Goal: Book appointment/travel/reservation

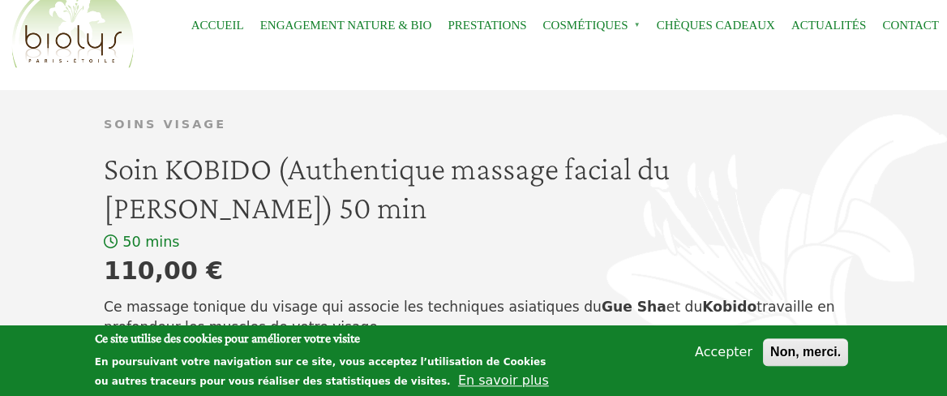
scroll to position [62, 0]
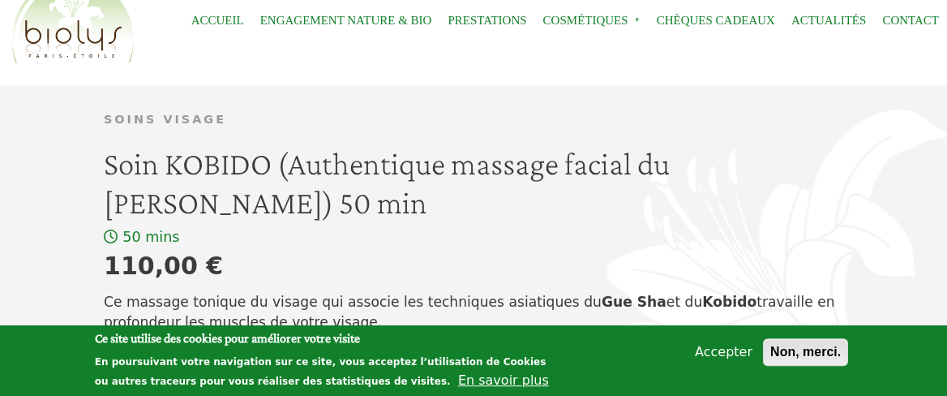
click at [798, 358] on button "Non, merci." at bounding box center [805, 352] width 85 height 28
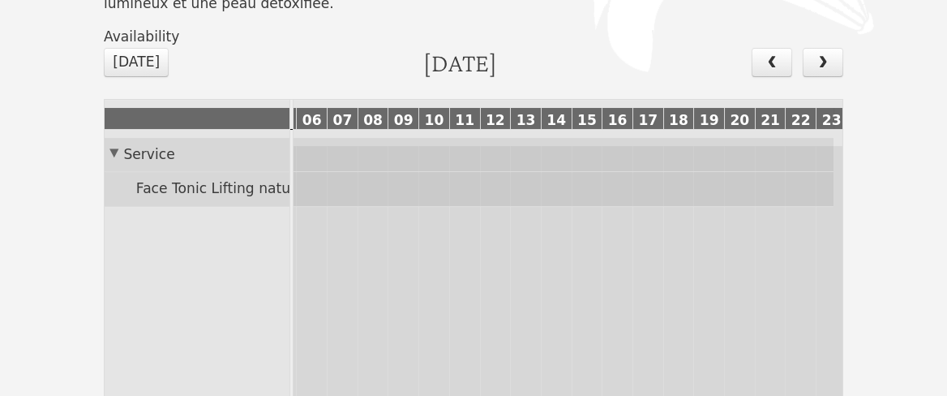
scroll to position [443, 0]
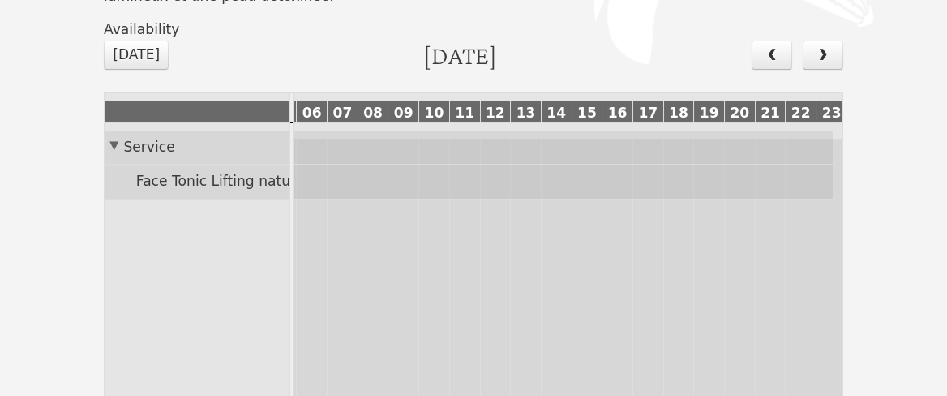
click at [518, 112] on span "13" at bounding box center [526, 113] width 26 height 16
click at [549, 112] on span "14" at bounding box center [556, 113] width 26 height 16
click at [821, 58] on span "next" at bounding box center [823, 55] width 17 height 14
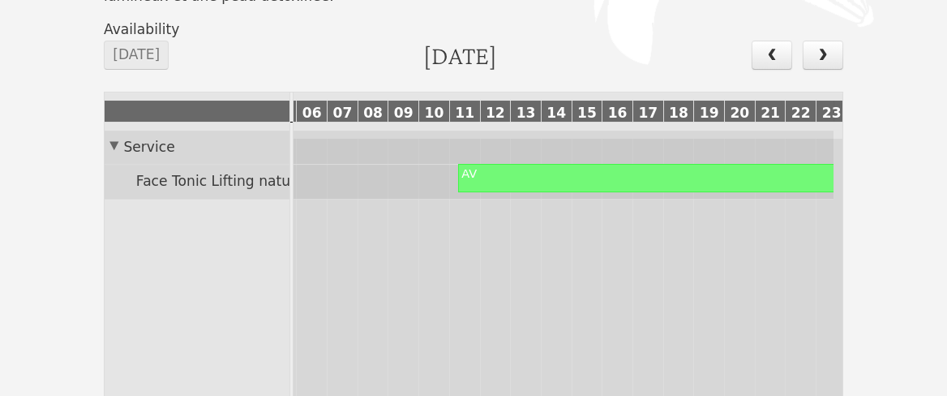
click at [519, 113] on span "13" at bounding box center [526, 113] width 26 height 16
click at [547, 113] on span "14" at bounding box center [556, 113] width 26 height 16
click at [548, 182] on div "AV" at bounding box center [646, 173] width 374 height 15
click at [602, 182] on div "AV" at bounding box center [646, 173] width 374 height 15
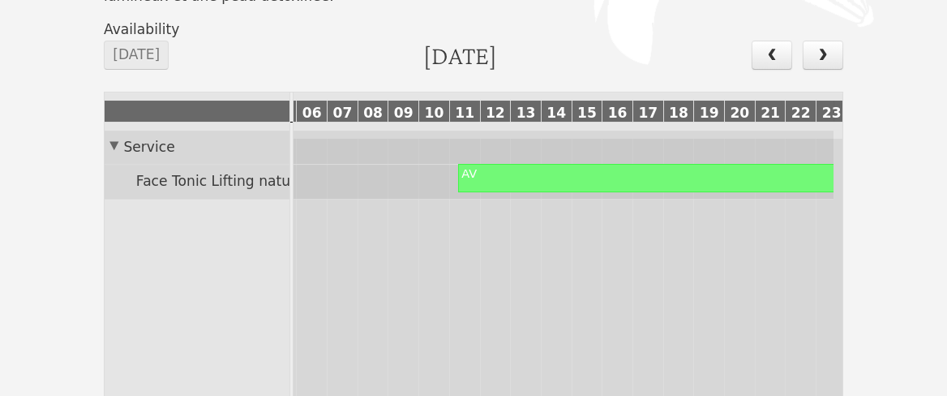
click at [462, 184] on div at bounding box center [461, 178] width 6 height 28
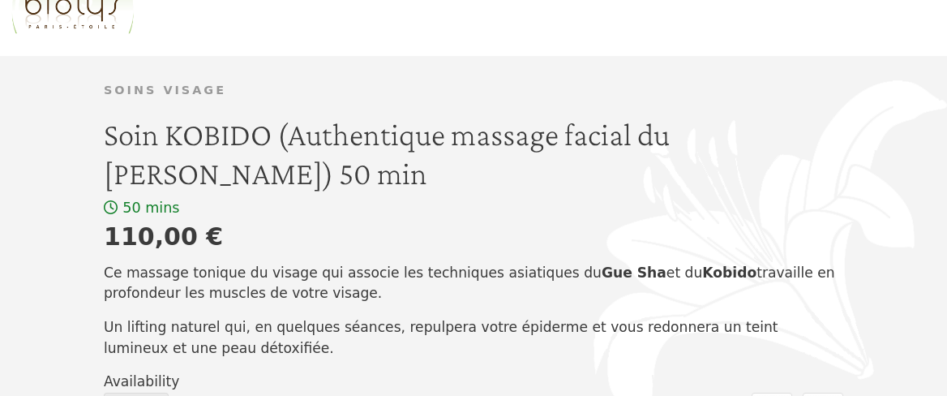
scroll to position [0, 0]
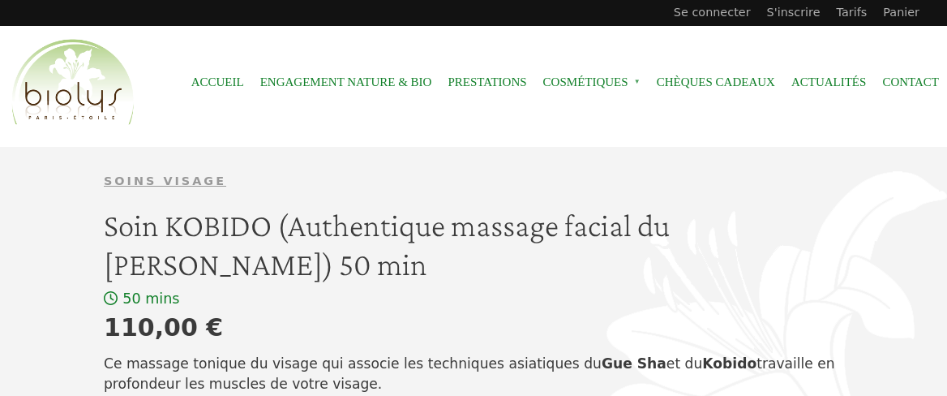
click at [169, 181] on link "Soins Visage" at bounding box center [165, 180] width 122 height 13
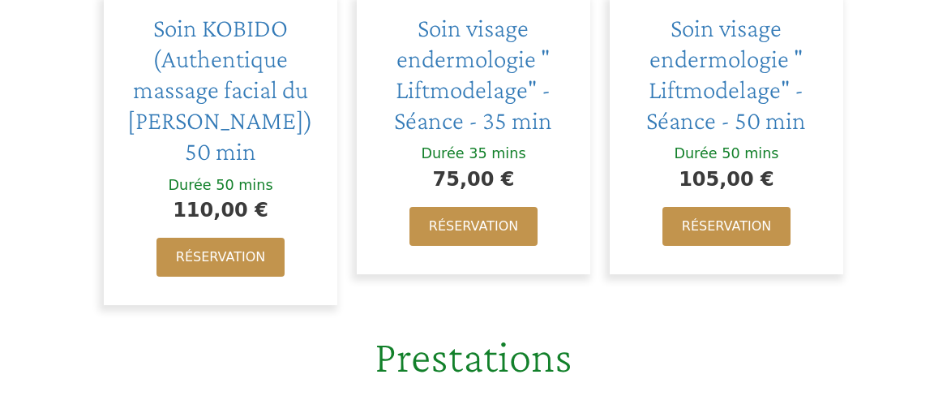
scroll to position [1206, 0]
